Goal: Information Seeking & Learning: Check status

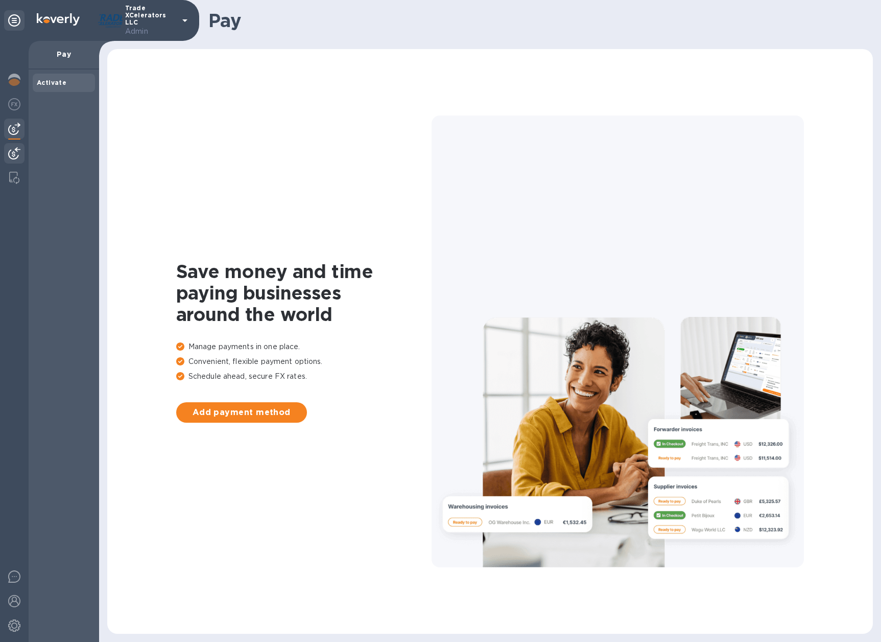
click at [14, 149] on img at bounding box center [14, 153] width 12 height 12
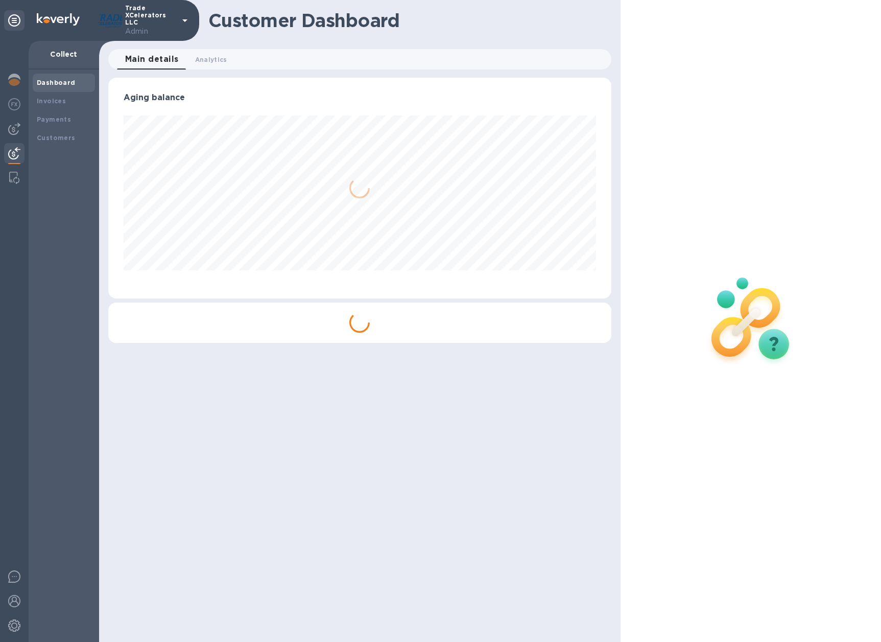
scroll to position [221, 503]
click at [55, 121] on b "Payments" at bounding box center [54, 119] width 34 height 8
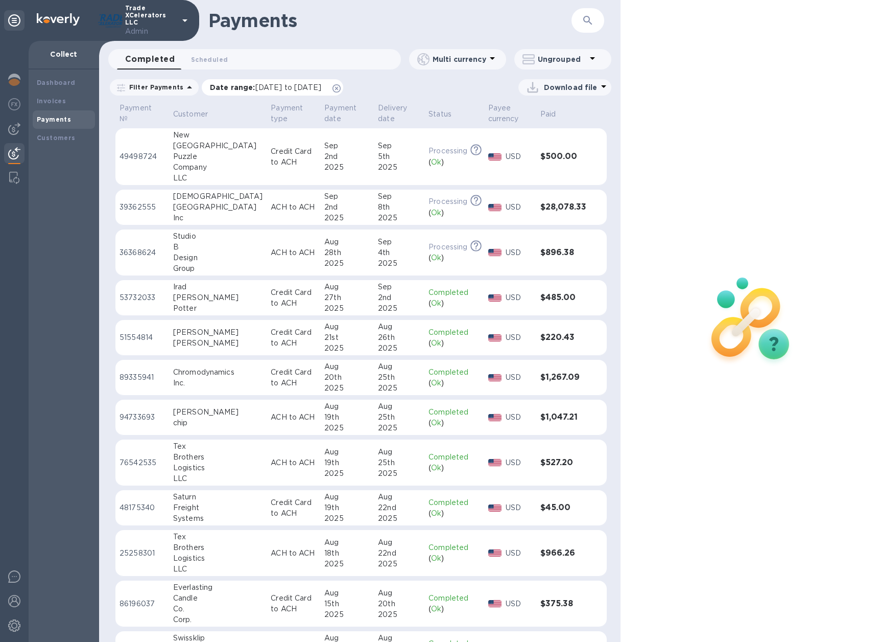
click at [341, 89] on icon at bounding box center [337, 88] width 8 height 8
click at [209, 207] on div "Miami" at bounding box center [217, 207] width 89 height 11
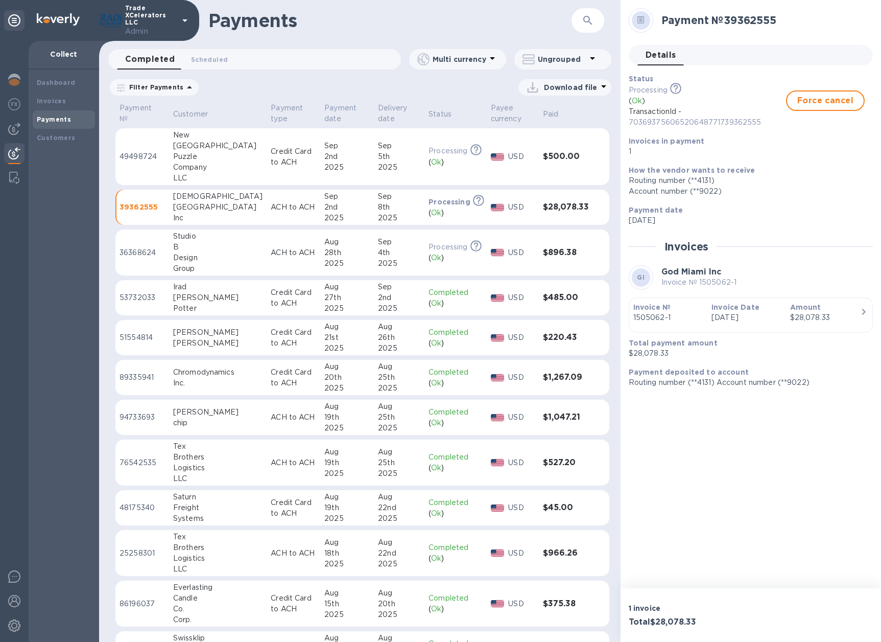
click at [714, 324] on div "button" at bounding box center [751, 325] width 235 height 5
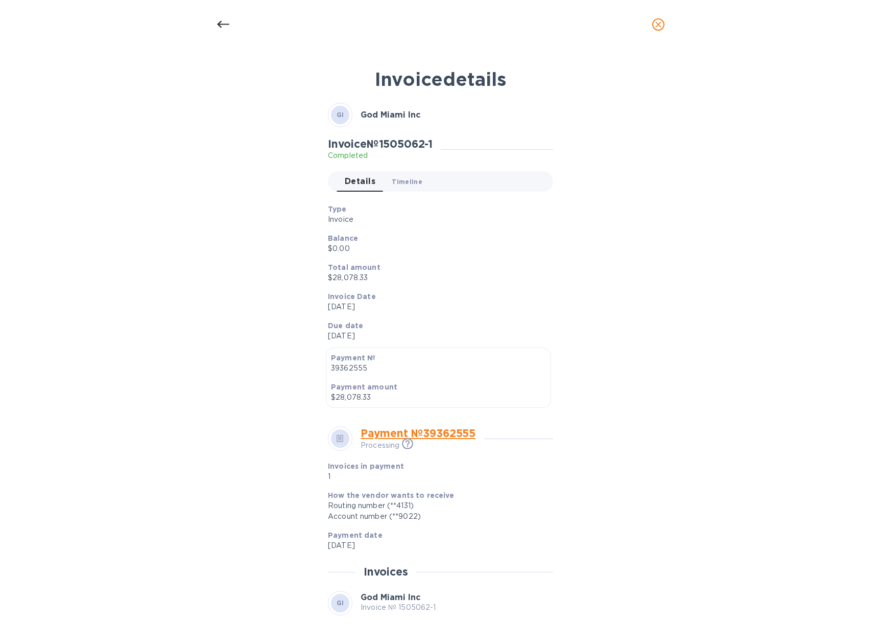
click at [406, 190] on button "Timeline 0" at bounding box center [407, 181] width 47 height 20
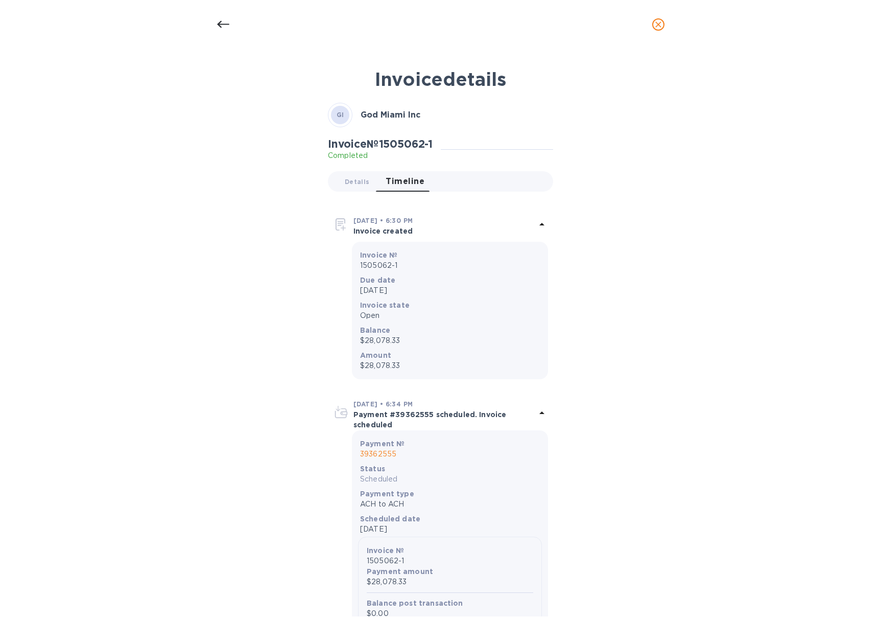
click at [216, 17] on div at bounding box center [223, 24] width 25 height 25
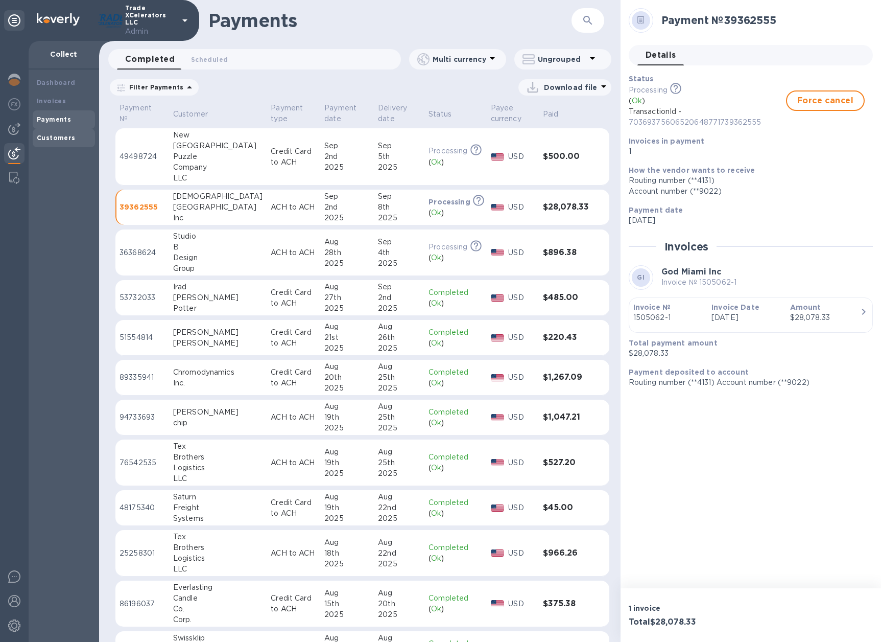
click at [66, 133] on div "Customers" at bounding box center [64, 138] width 54 height 10
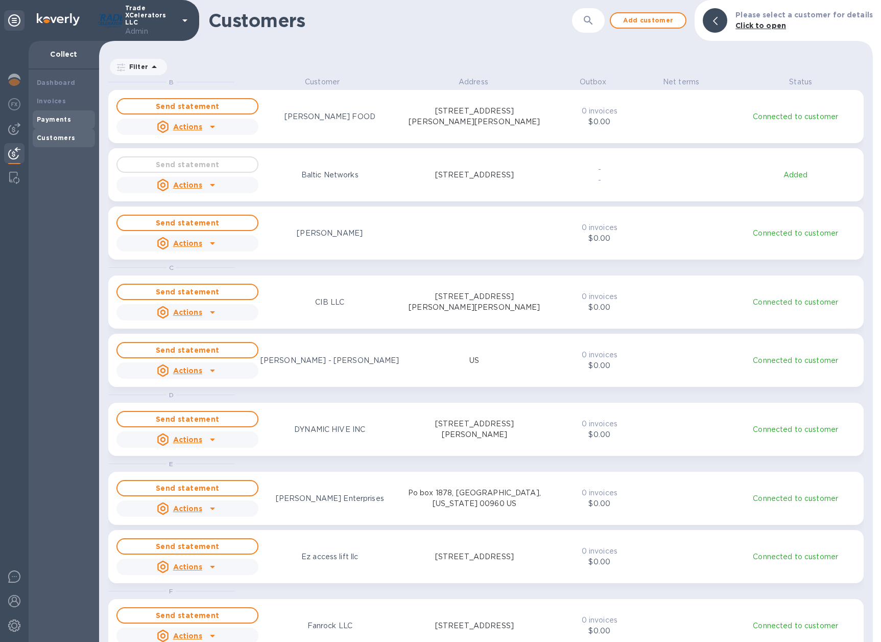
scroll to position [557, 770]
click at [61, 115] on b "Payments" at bounding box center [54, 119] width 34 height 8
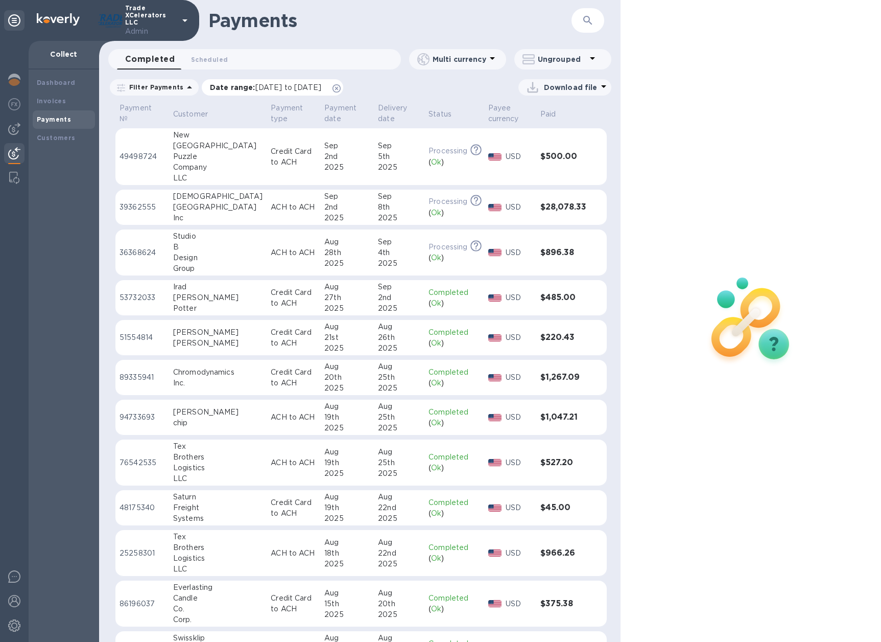
click at [341, 88] on icon at bounding box center [337, 88] width 8 height 8
click at [55, 99] on b "Invoices" at bounding box center [51, 101] width 29 height 8
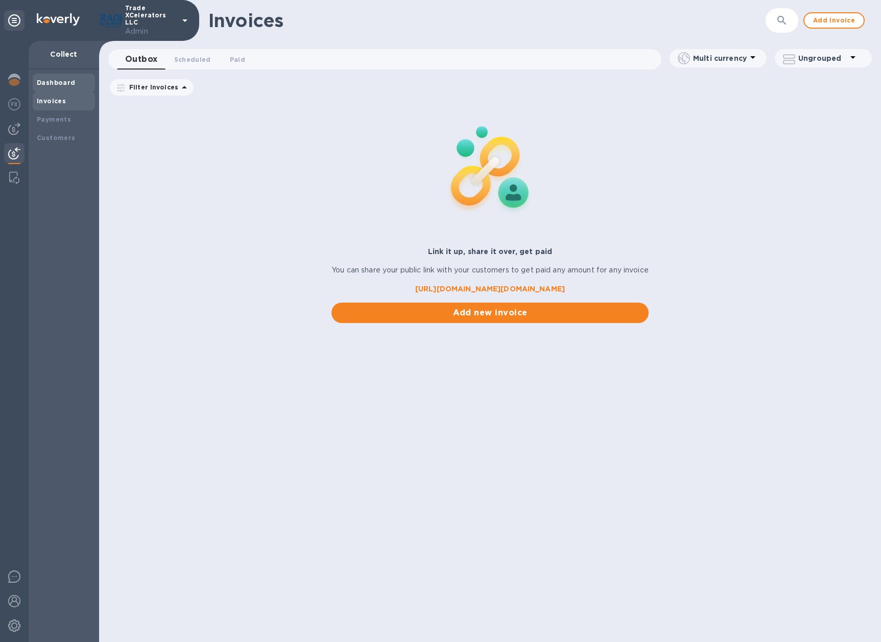
click at [54, 83] on b "Dashboard" at bounding box center [56, 83] width 39 height 8
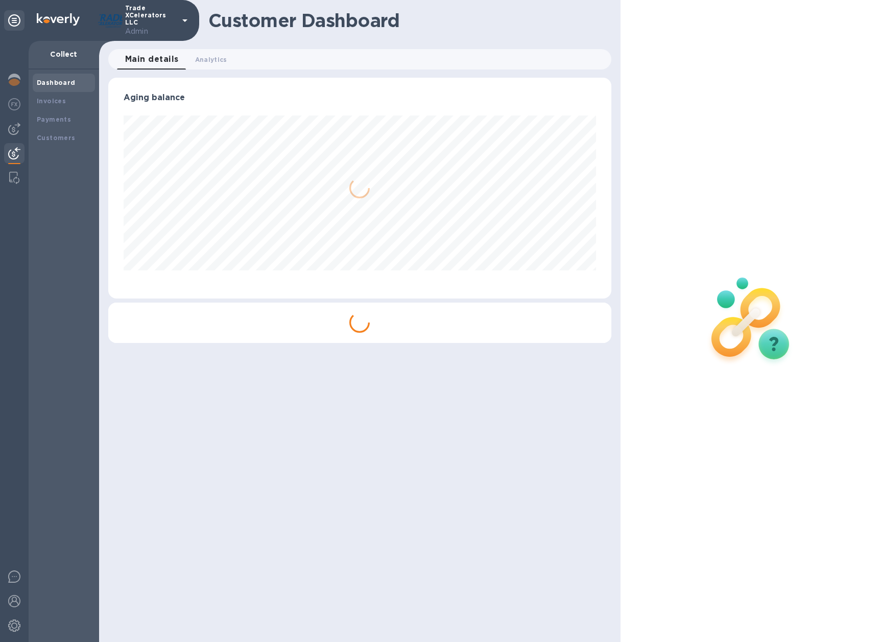
scroll to position [221, 503]
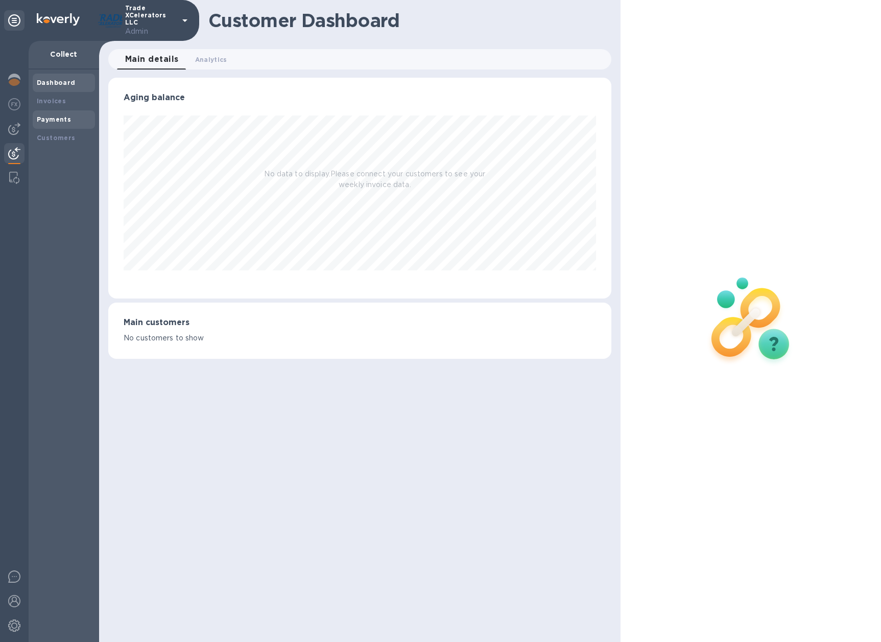
click at [57, 118] on b "Payments" at bounding box center [54, 119] width 34 height 8
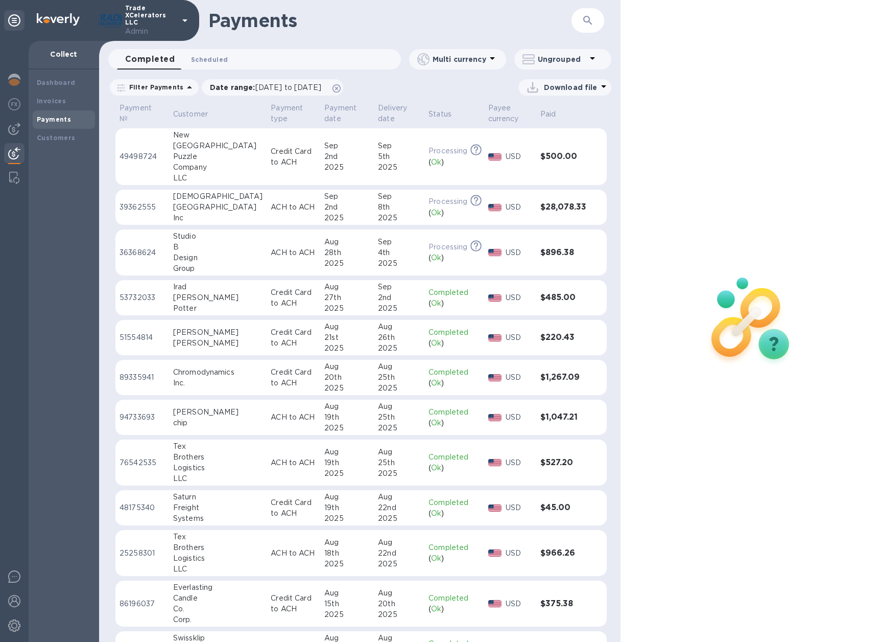
click at [209, 60] on span "Scheduled 0" at bounding box center [209, 59] width 37 height 11
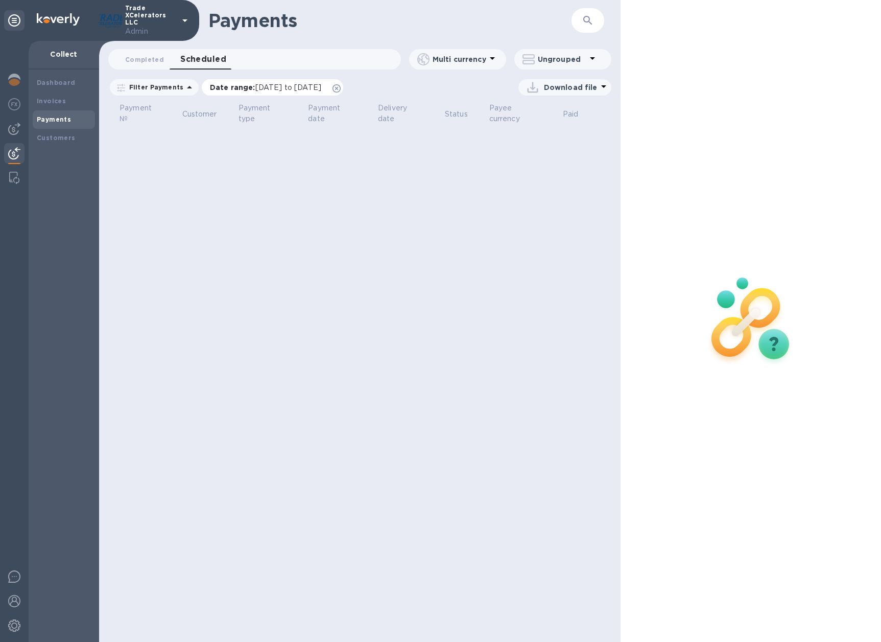
click at [341, 86] on icon at bounding box center [337, 88] width 8 height 8
click at [155, 53] on button "Completed 0" at bounding box center [144, 59] width 55 height 20
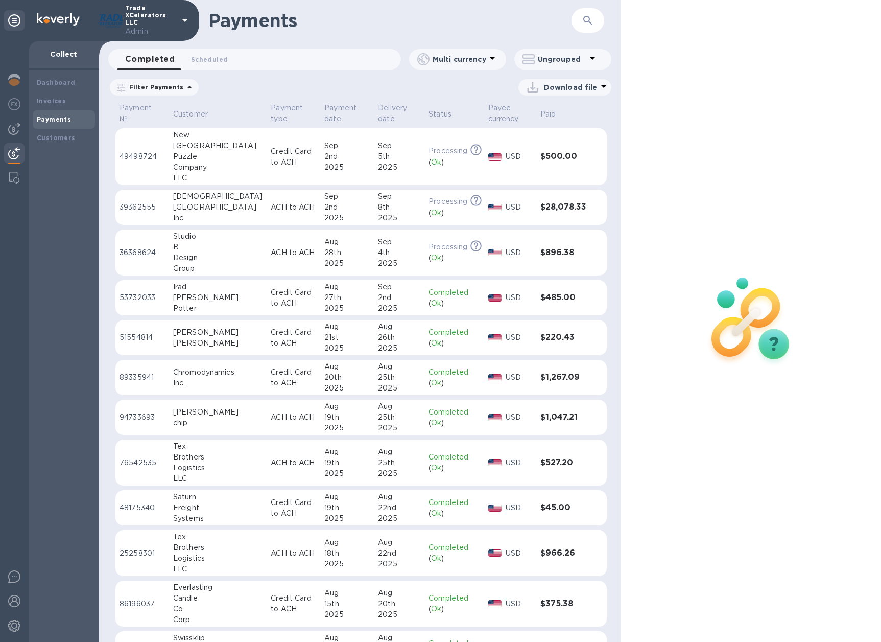
click at [0, 0] on icon at bounding box center [0, 0] width 0 height 0
click at [293, 203] on p "ACH to ACH" at bounding box center [293, 207] width 45 height 11
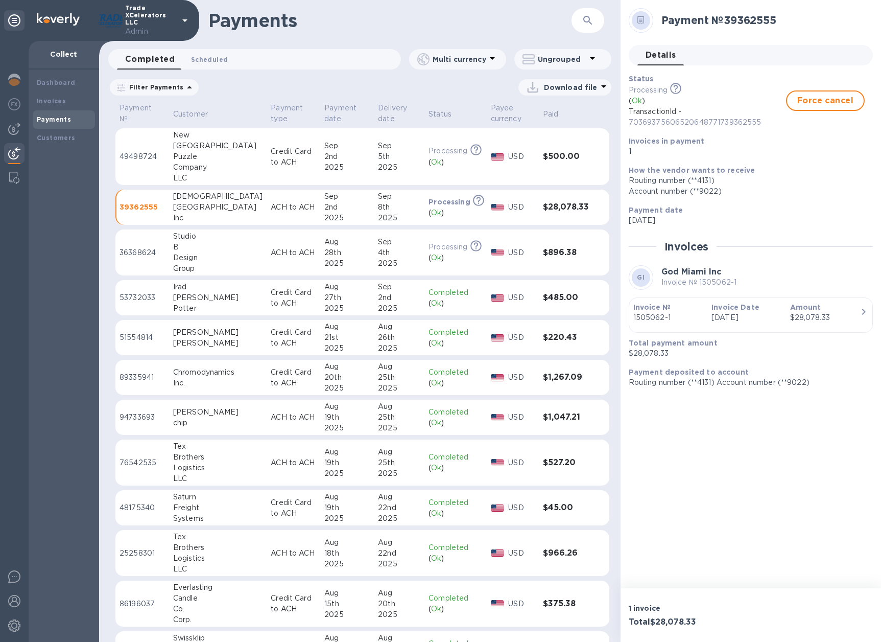
click at [203, 59] on span "Scheduled 0" at bounding box center [209, 59] width 37 height 11
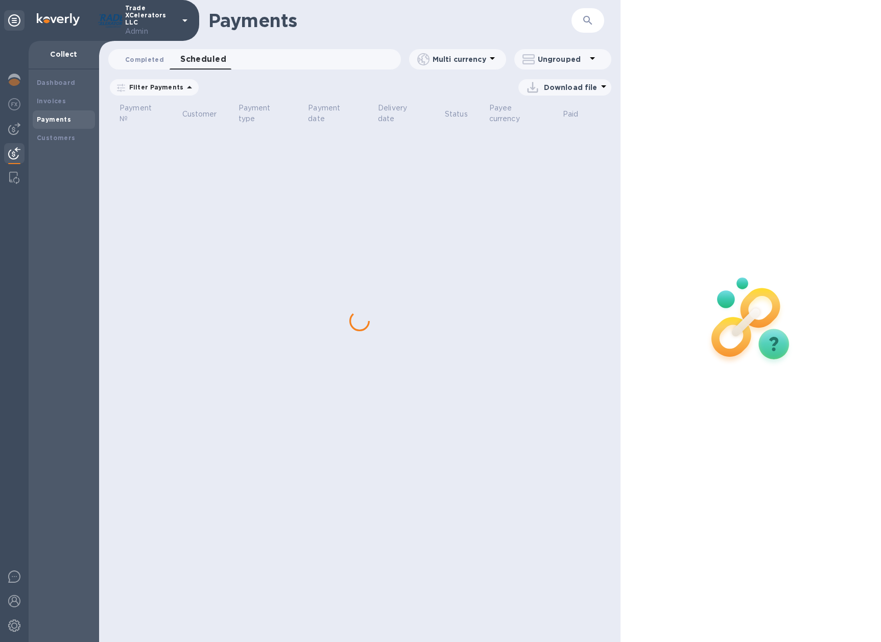
click at [145, 60] on span "Completed 0" at bounding box center [144, 59] width 39 height 11
click at [13, 87] on div at bounding box center [14, 80] width 20 height 22
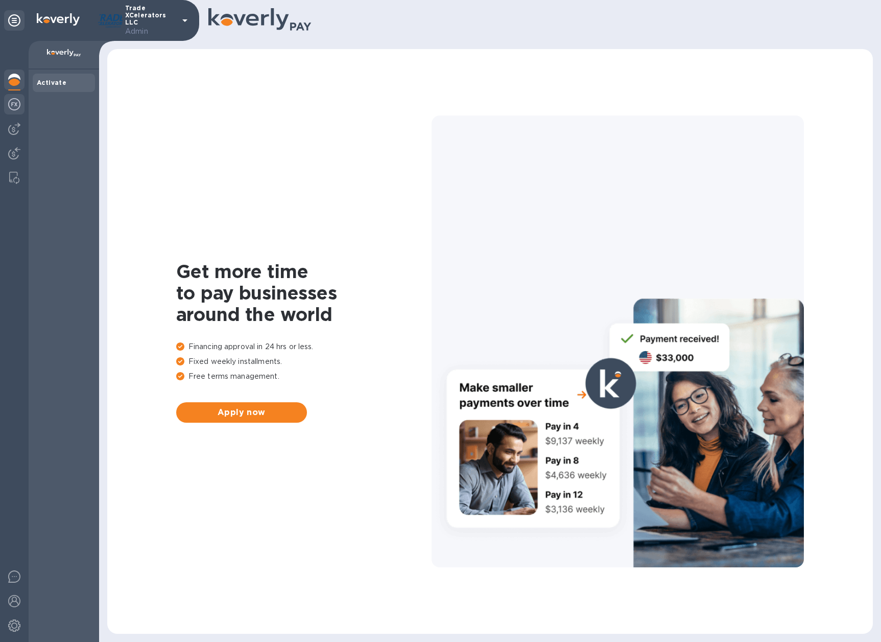
click at [19, 98] on img at bounding box center [14, 104] width 12 height 12
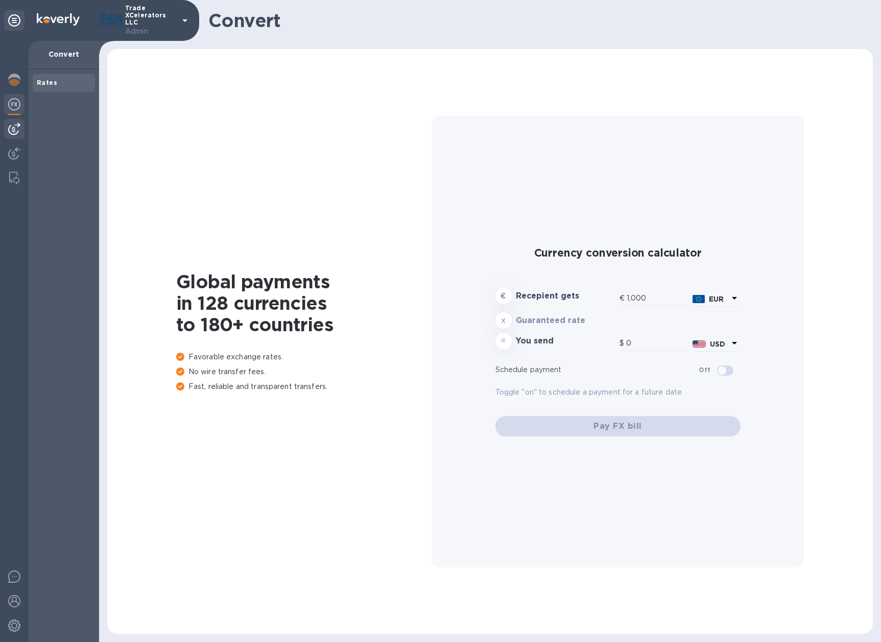
click at [19, 132] on img at bounding box center [14, 129] width 12 height 12
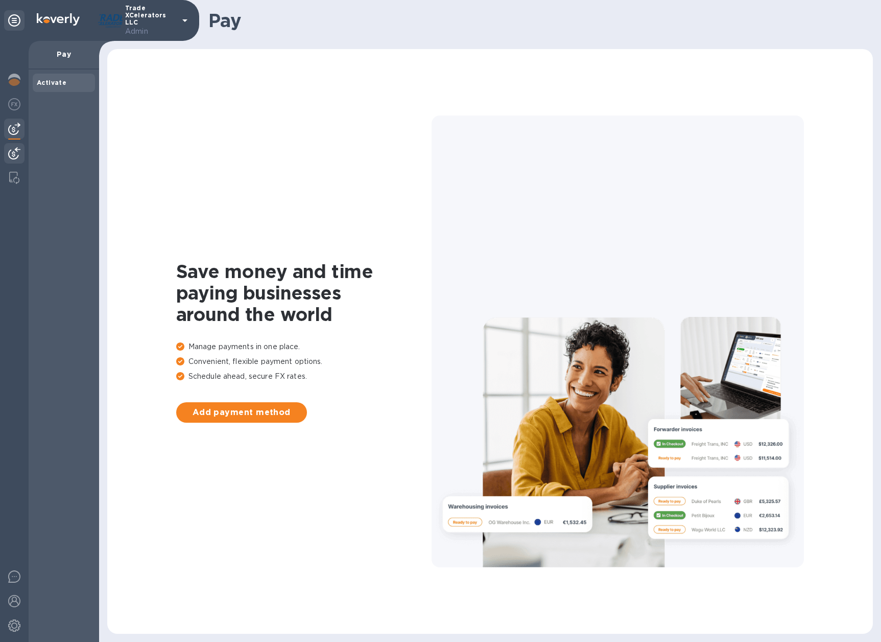
click at [19, 157] on img at bounding box center [14, 153] width 12 height 12
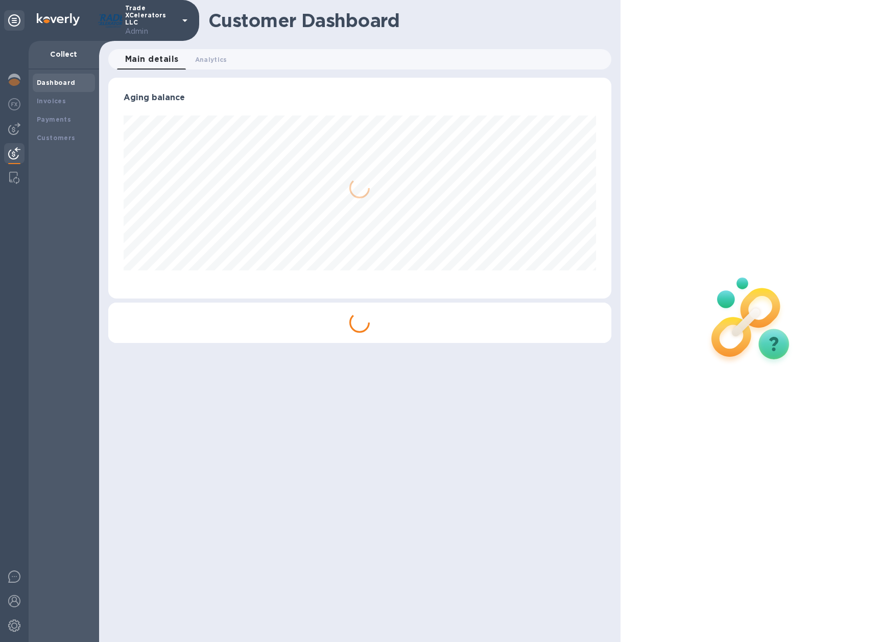
scroll to position [221, 503]
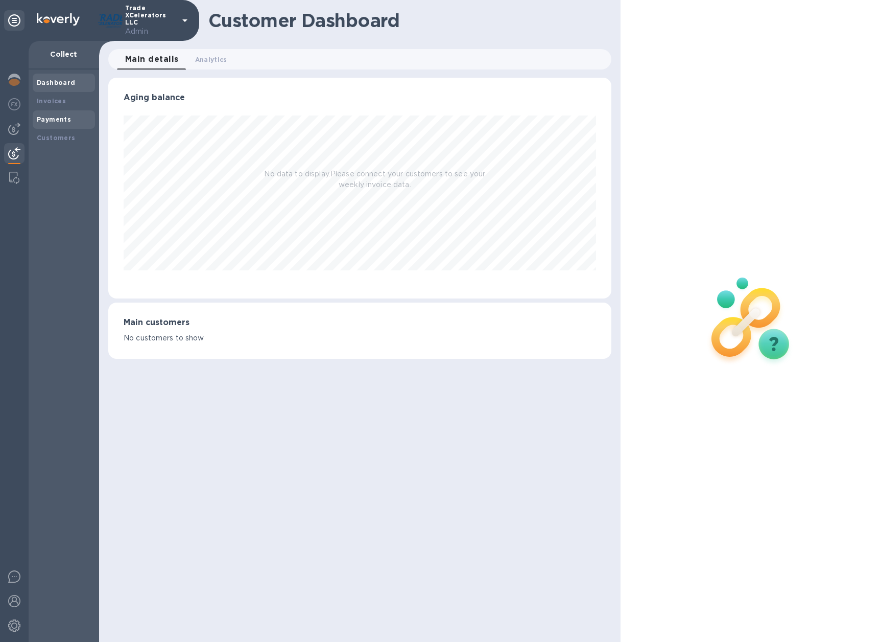
click at [61, 120] on b "Payments" at bounding box center [54, 119] width 34 height 8
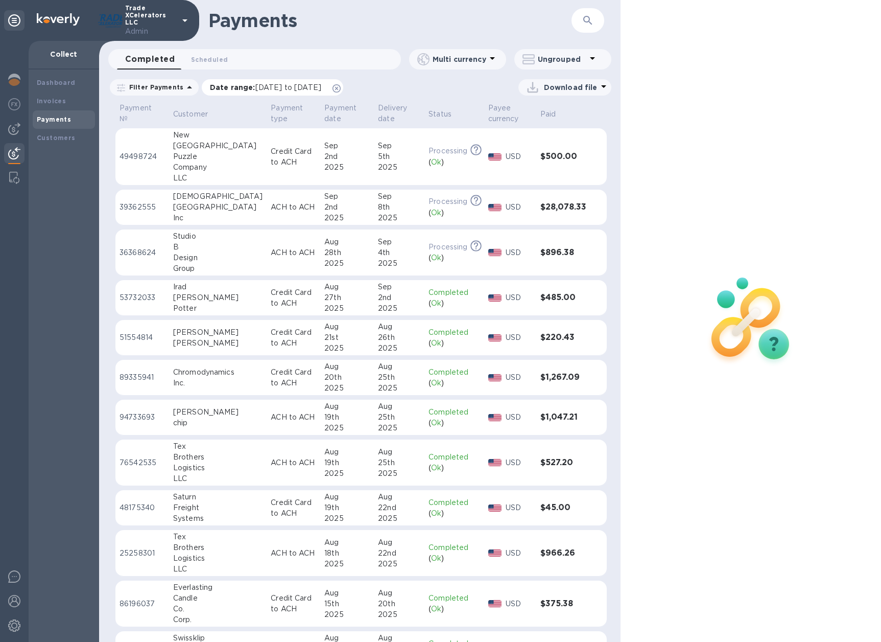
click at [341, 89] on icon at bounding box center [337, 88] width 8 height 8
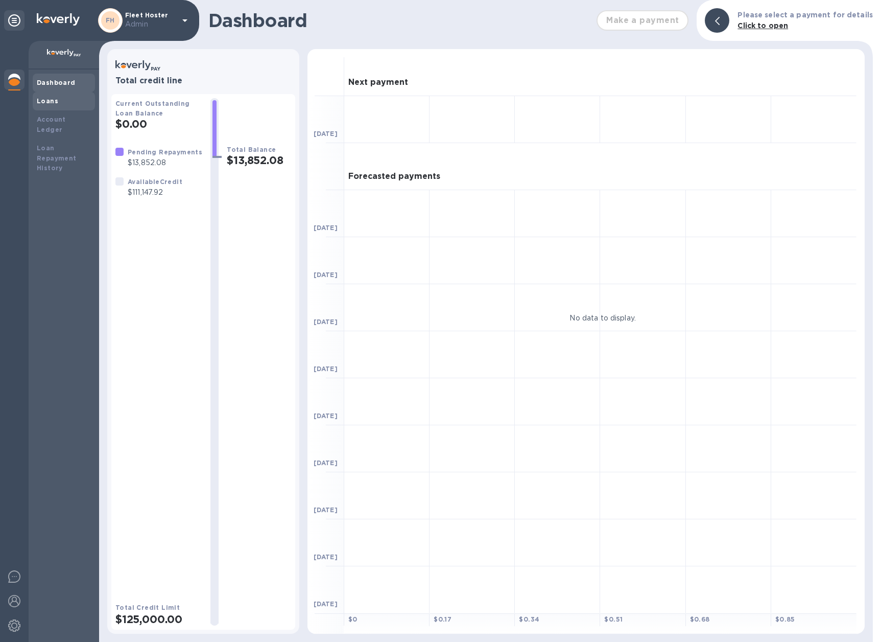
click at [50, 106] on div "Loans" at bounding box center [64, 101] width 62 height 18
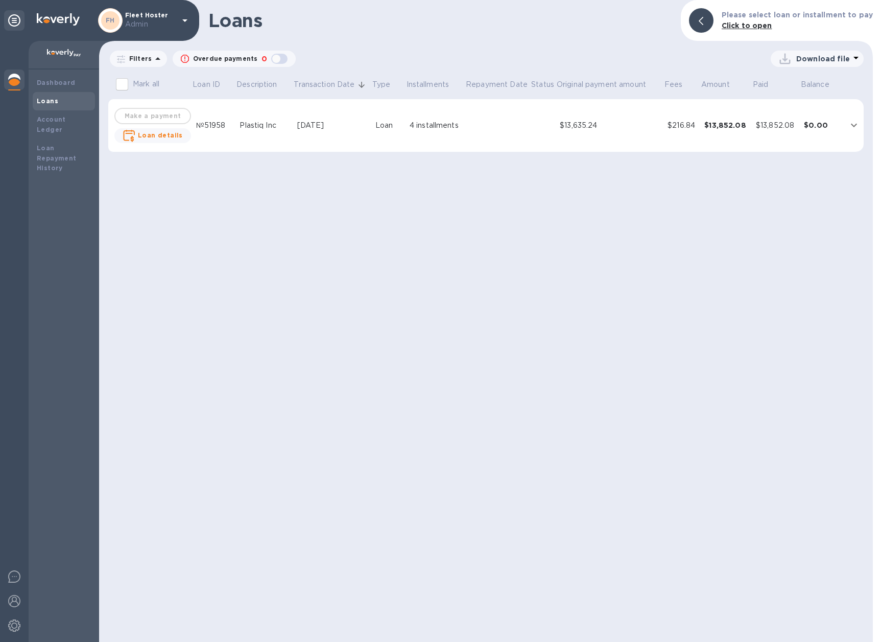
click at [711, 119] on td "$13,852.08" at bounding box center [727, 125] width 52 height 53
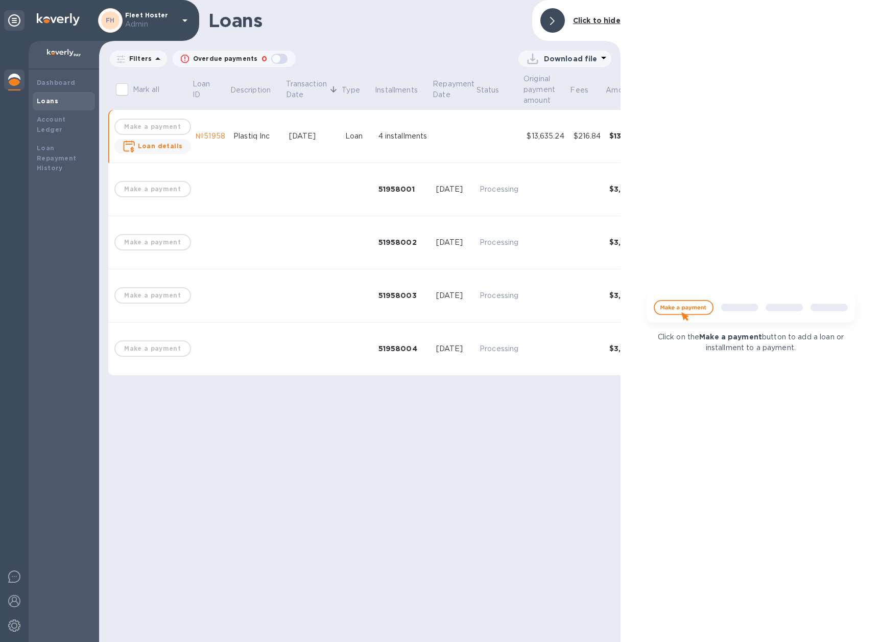
click at [560, 19] on div at bounding box center [553, 20] width 25 height 25
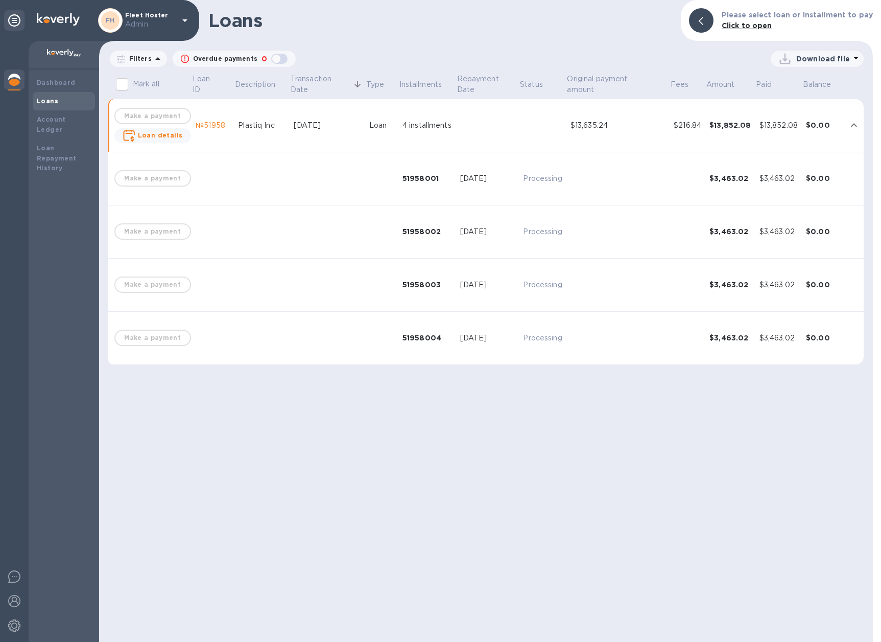
click at [61, 102] on div "Loans" at bounding box center [64, 101] width 54 height 10
click at [53, 124] on div "Account Ledger" at bounding box center [64, 124] width 54 height 20
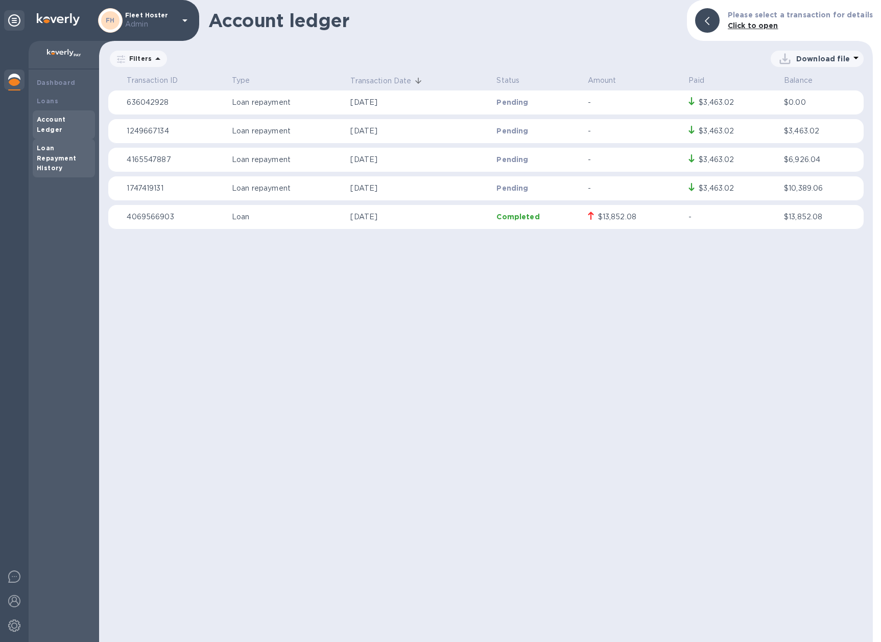
click at [62, 144] on b "Loan Repayment History" at bounding box center [57, 158] width 40 height 28
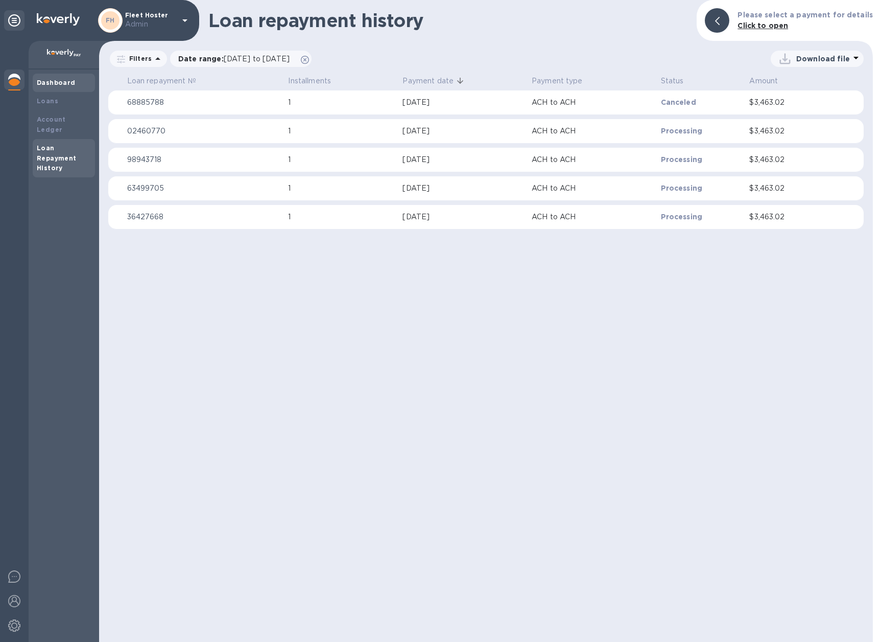
click at [63, 85] on b "Dashboard" at bounding box center [56, 83] width 39 height 8
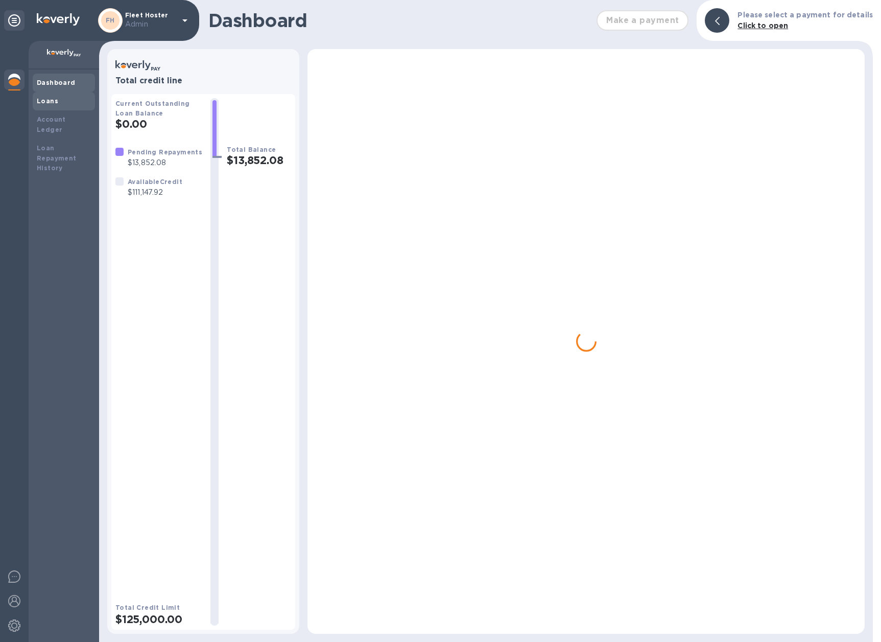
click at [57, 101] on div "Loans" at bounding box center [64, 101] width 54 height 10
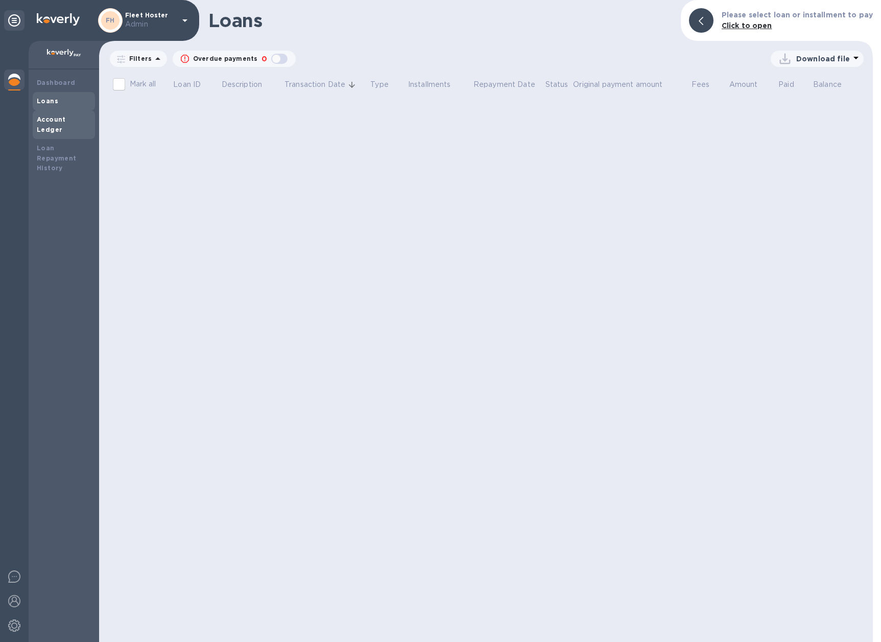
click at [50, 118] on b "Account Ledger" at bounding box center [51, 124] width 29 height 18
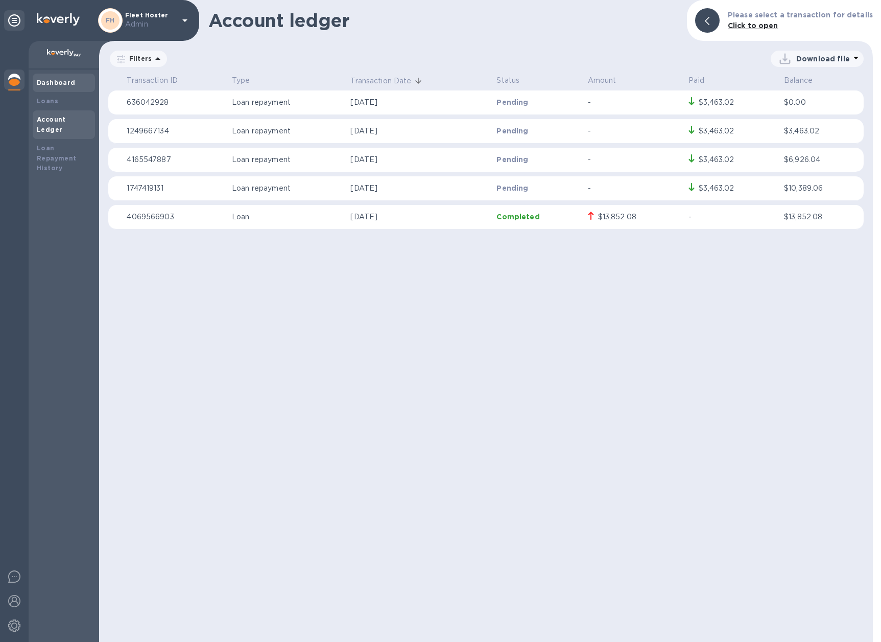
click at [46, 85] on b "Dashboard" at bounding box center [56, 83] width 39 height 8
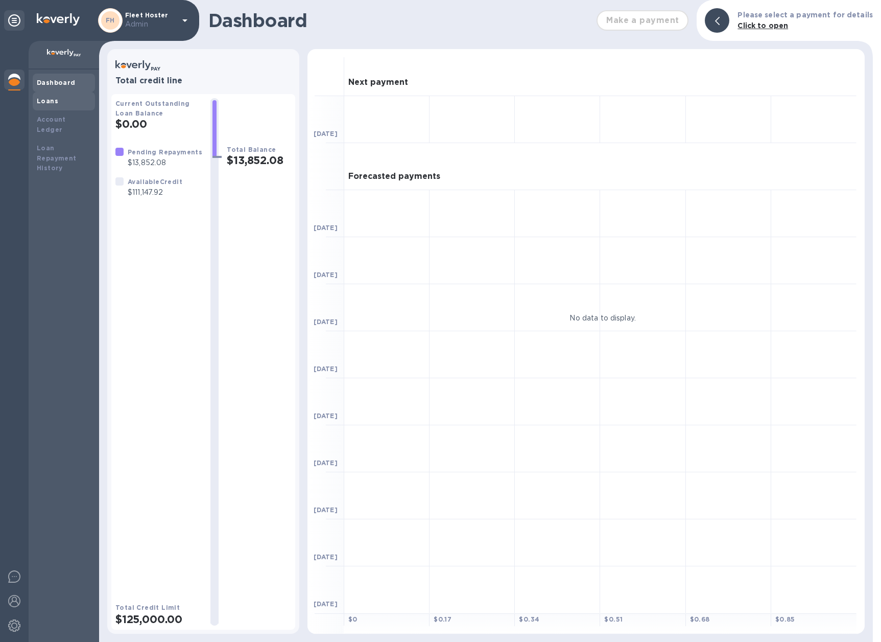
click at [45, 102] on b "Loans" at bounding box center [47, 101] width 21 height 8
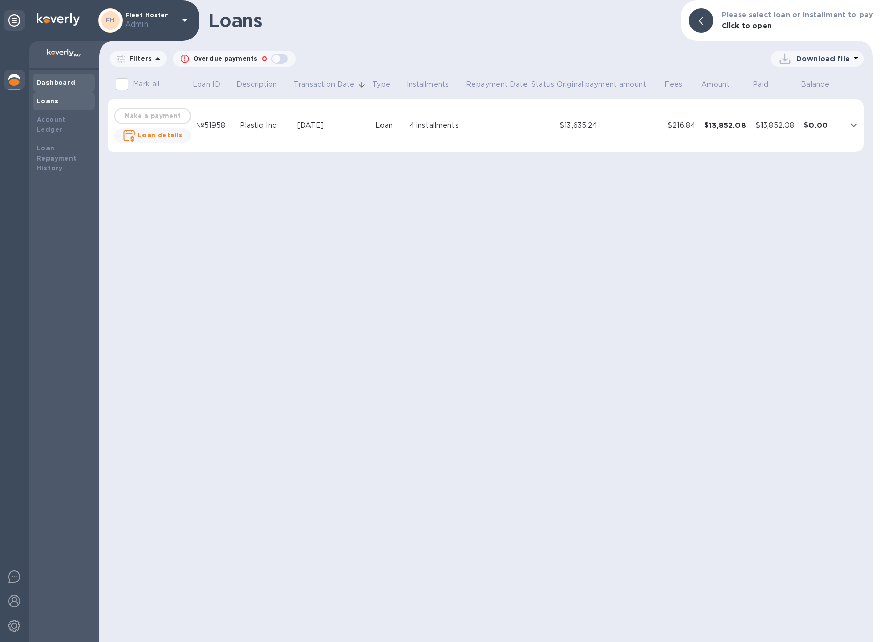
click at [51, 84] on b "Dashboard" at bounding box center [56, 83] width 39 height 8
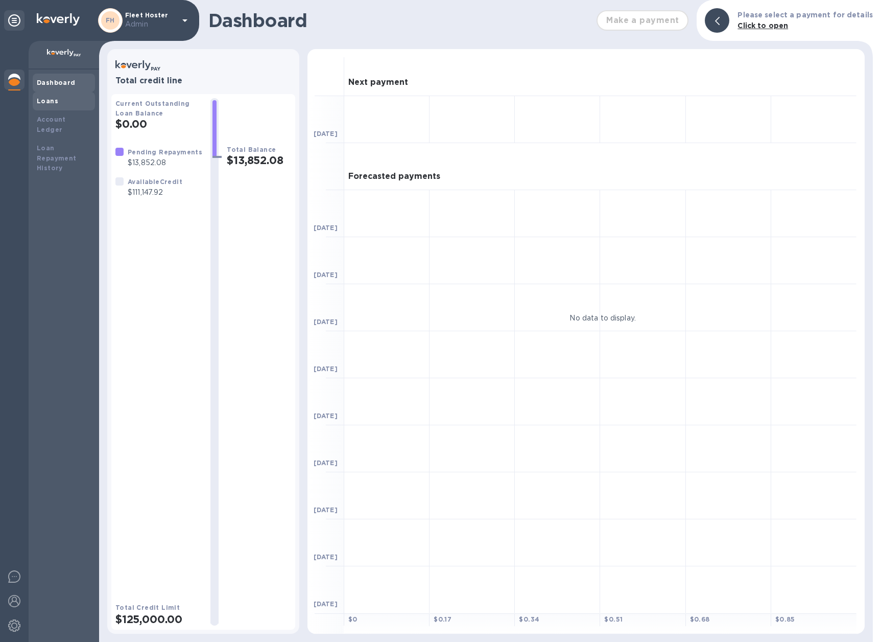
click at [52, 104] on b "Loans" at bounding box center [47, 101] width 21 height 8
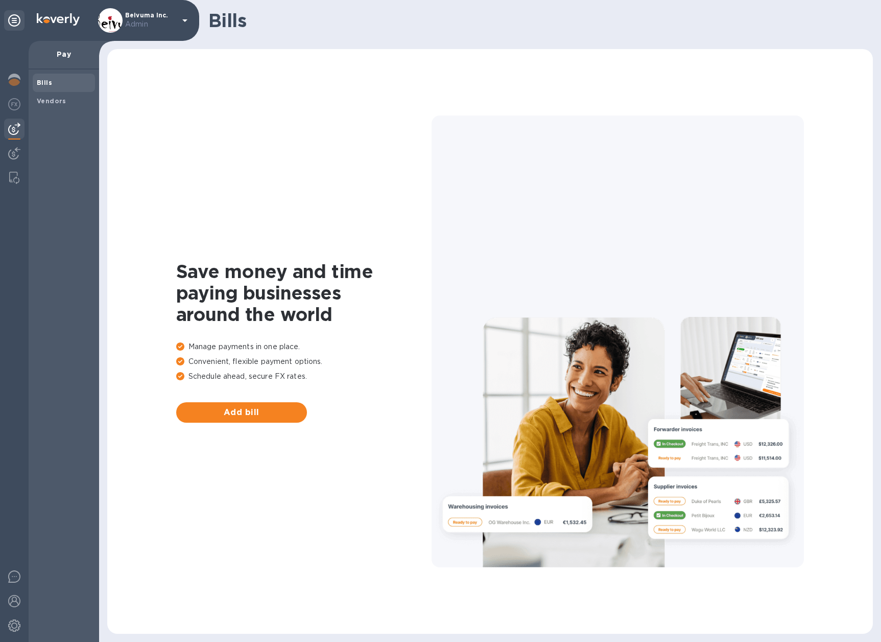
click at [48, 78] on span "Bills" at bounding box center [44, 83] width 15 height 10
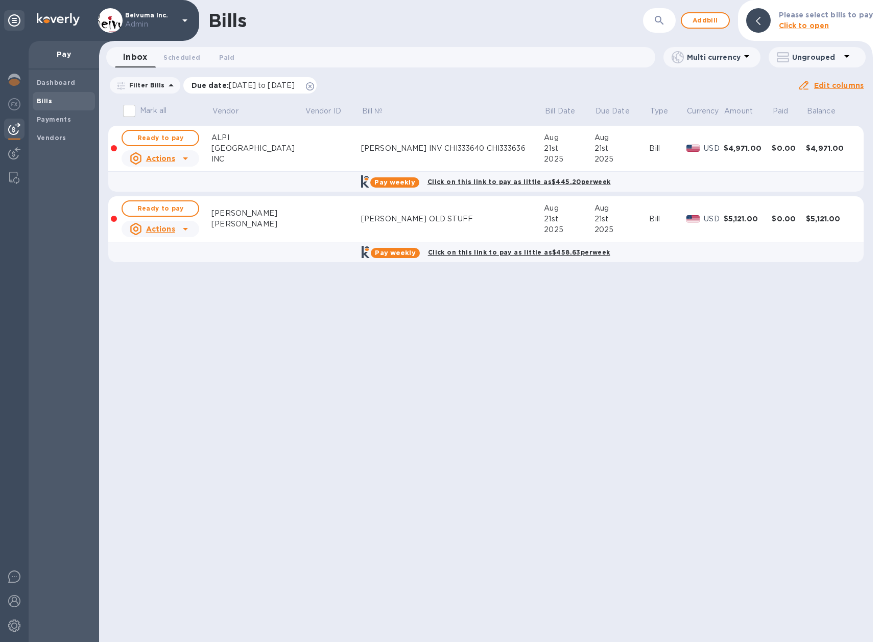
click at [314, 85] on icon at bounding box center [310, 86] width 8 height 8
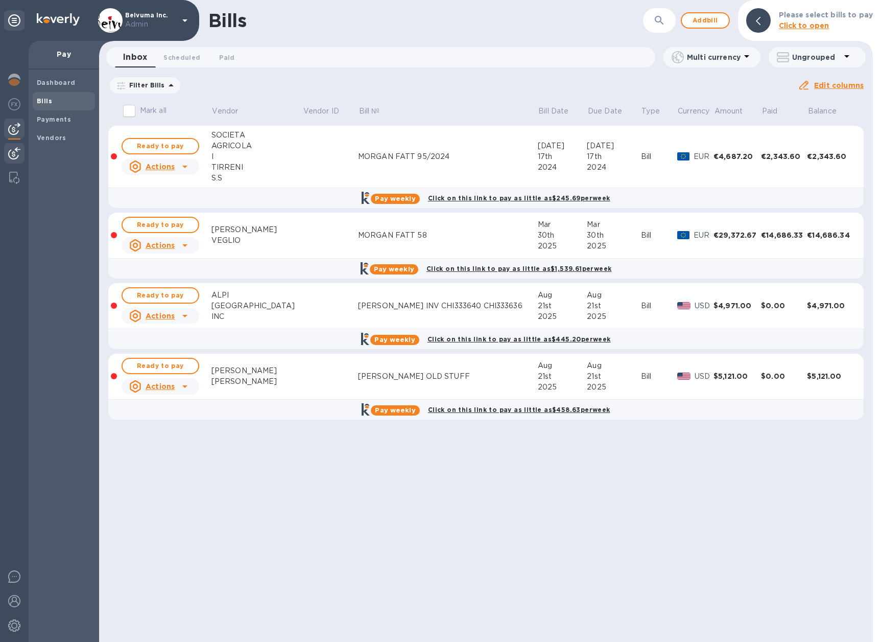
click at [14, 154] on img at bounding box center [14, 153] width 12 height 12
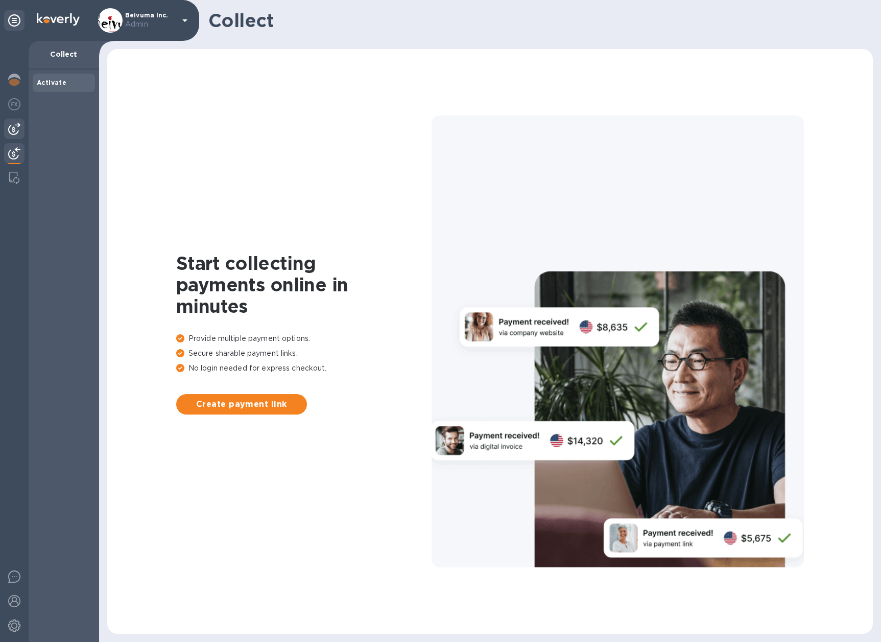
click at [15, 129] on img at bounding box center [14, 129] width 12 height 12
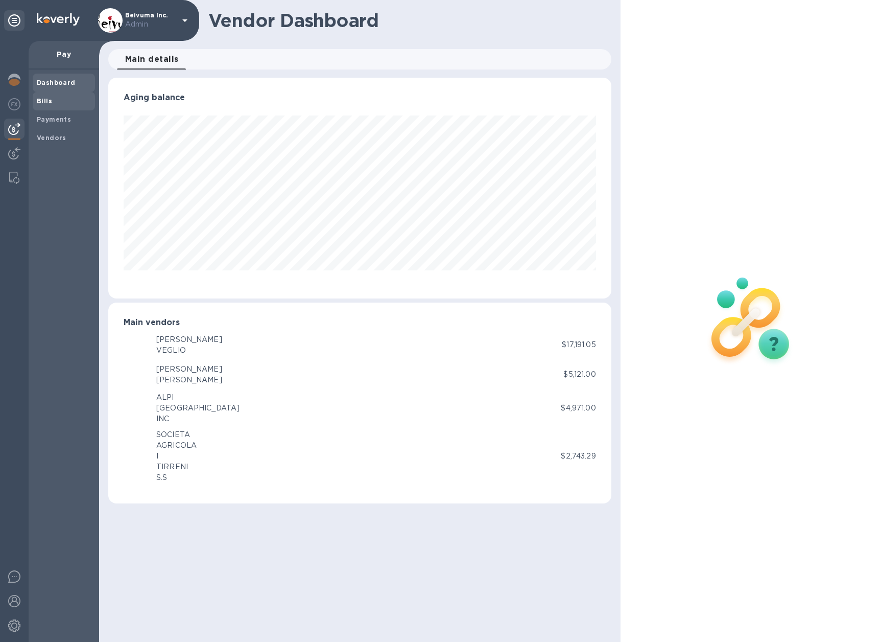
scroll to position [221, 503]
click at [62, 121] on b "Payments" at bounding box center [54, 119] width 34 height 8
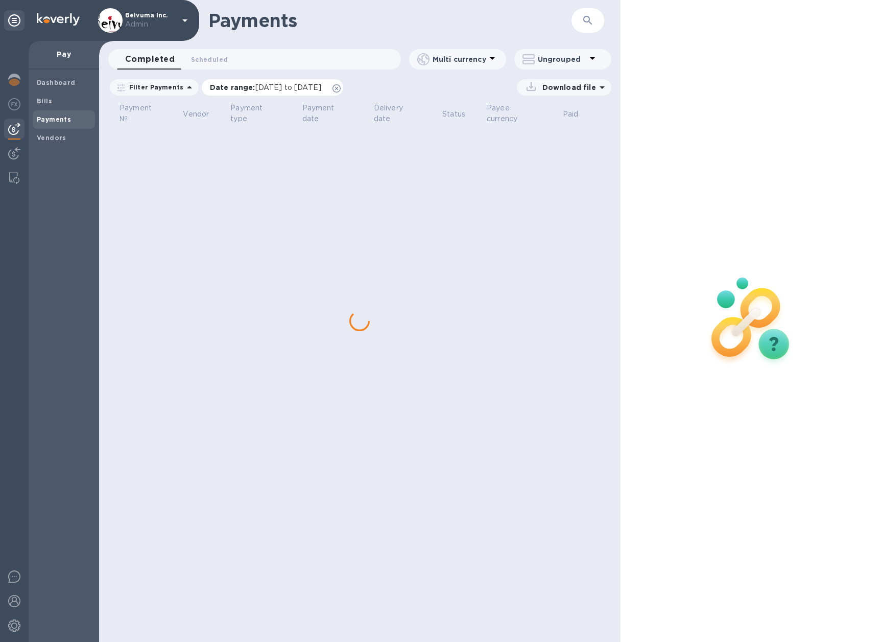
click at [341, 91] on icon at bounding box center [337, 88] width 8 height 8
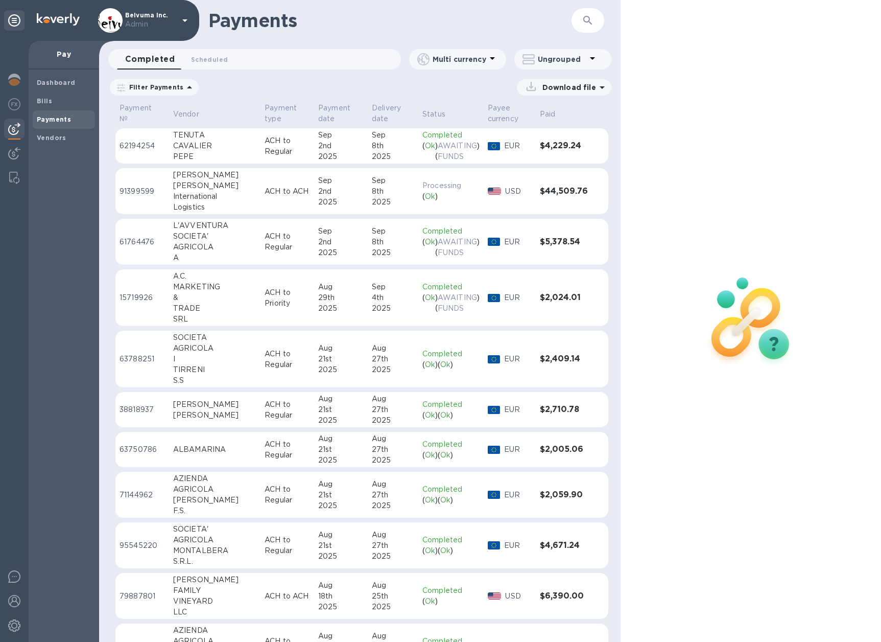
click at [261, 179] on td "ACH to ACH" at bounding box center [288, 191] width 54 height 46
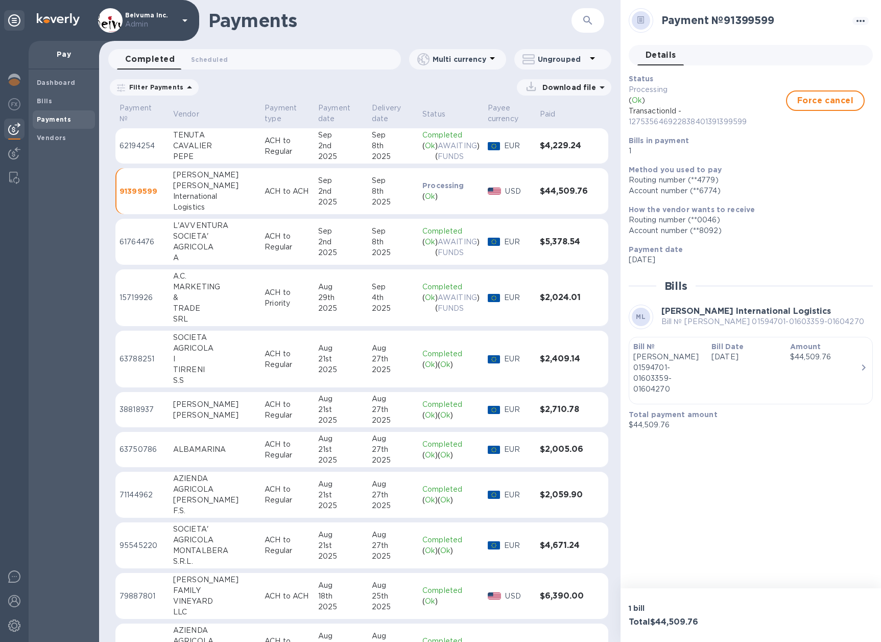
click at [682, 354] on p "Morgan 01594701-01603359-01604270" at bounding box center [669, 373] width 70 height 43
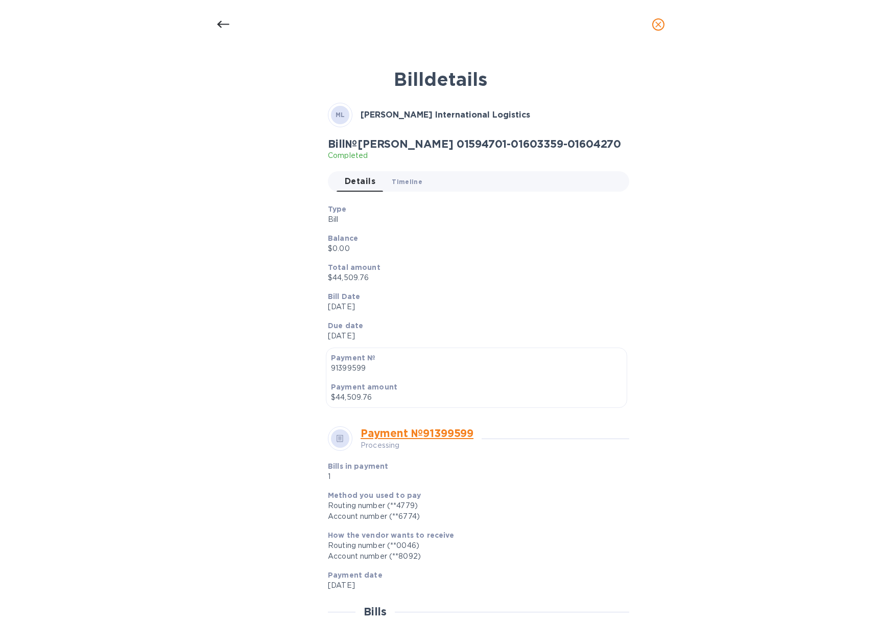
click at [411, 183] on span "Timeline 0" at bounding box center [407, 181] width 31 height 11
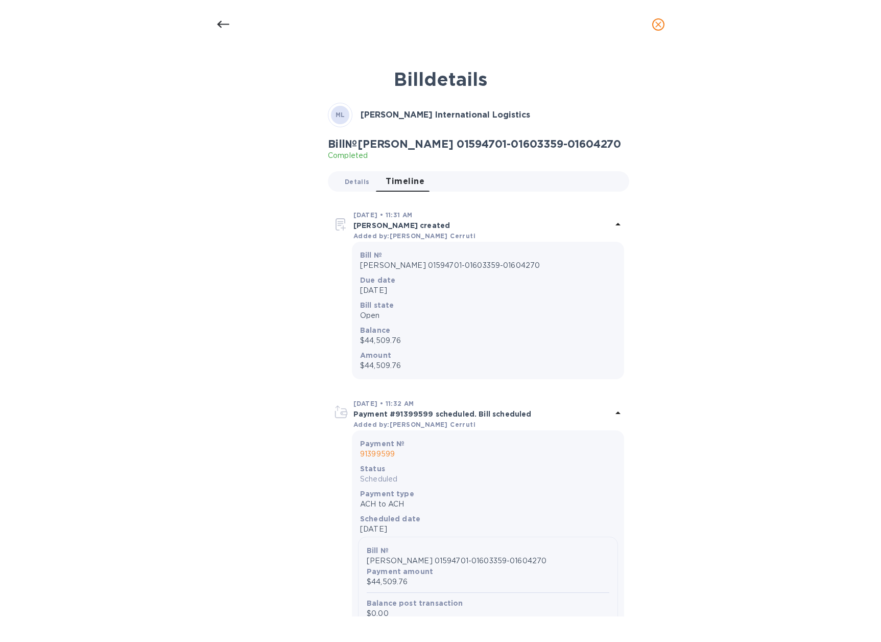
click at [363, 187] on button "Details 0" at bounding box center [357, 181] width 41 height 20
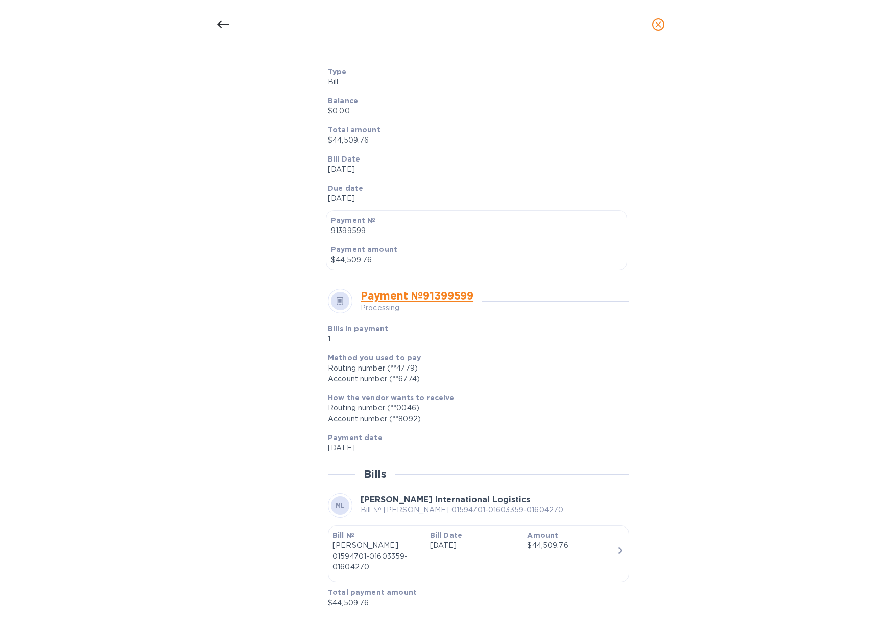
scroll to position [146, 0]
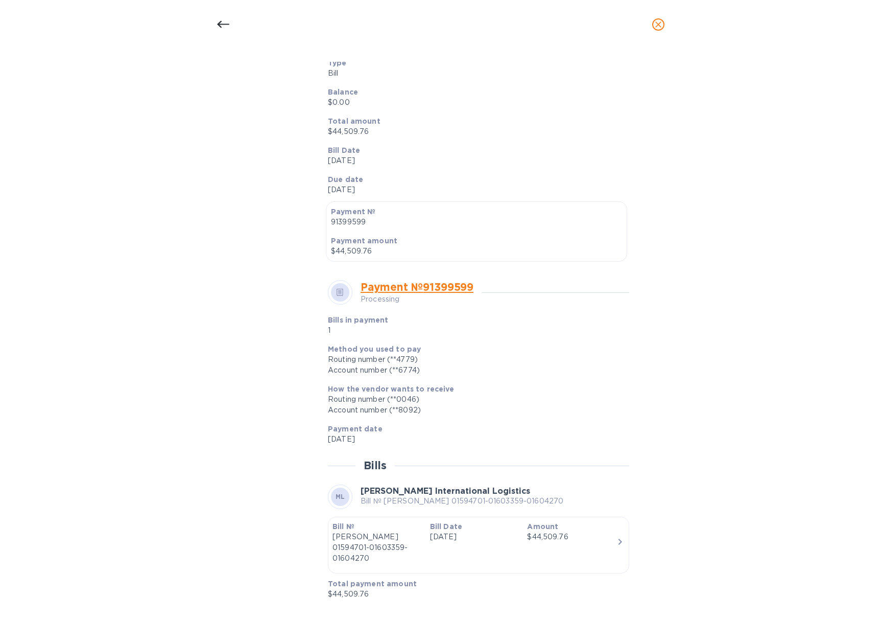
click at [231, 22] on div at bounding box center [223, 24] width 25 height 25
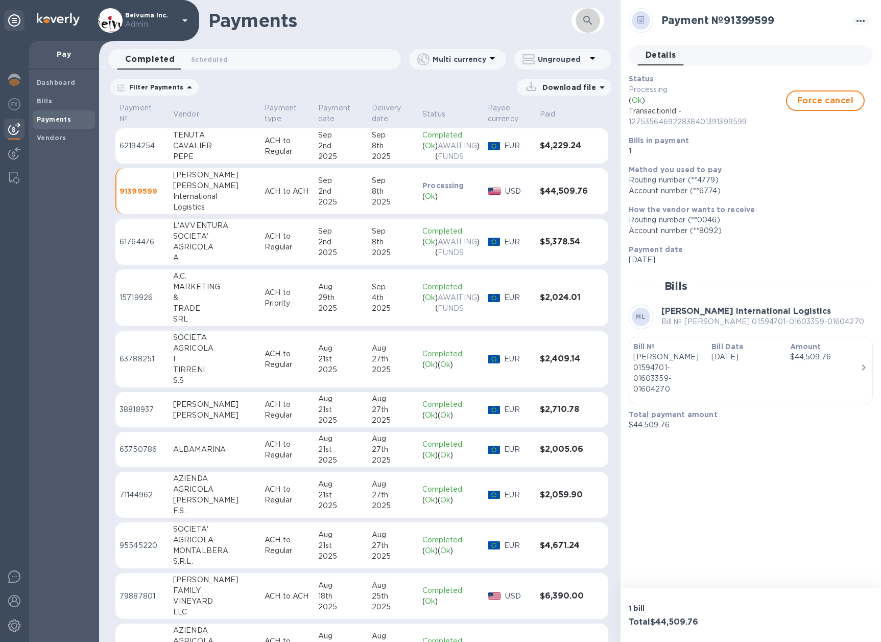
click at [584, 30] on button "button" at bounding box center [588, 20] width 25 height 25
drag, startPoint x: 172, startPoint y: 171, endPoint x: 216, endPoint y: 185, distance: 45.9
click at [216, 185] on div "Mallory Alexander International Logistics" at bounding box center [214, 191] width 83 height 43
copy div "Mallory Alexander"
click at [594, 25] on button "button" at bounding box center [588, 20] width 25 height 25
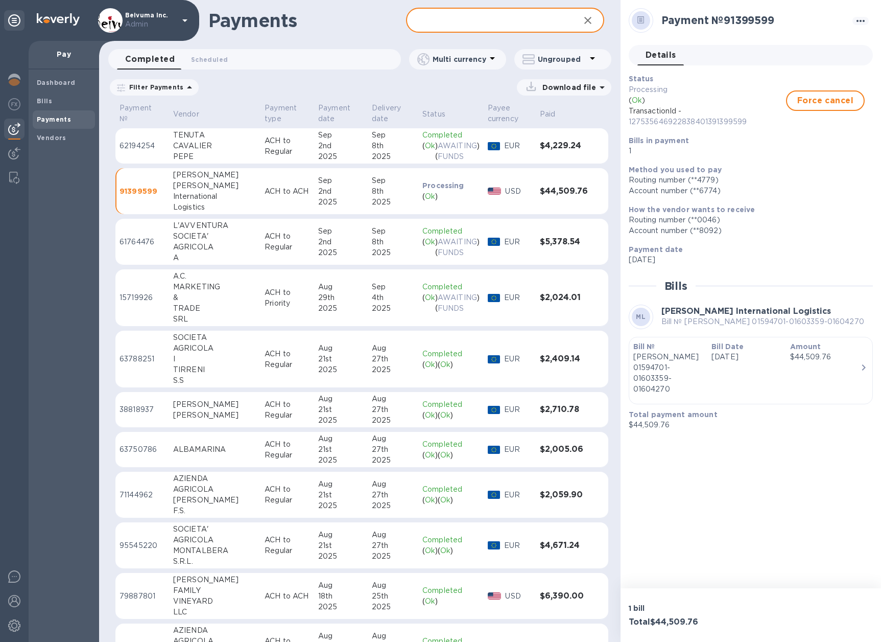
paste input "Mallory Alexander"
type input "Mallory Alexander"
